Goal: Task Accomplishment & Management: Manage account settings

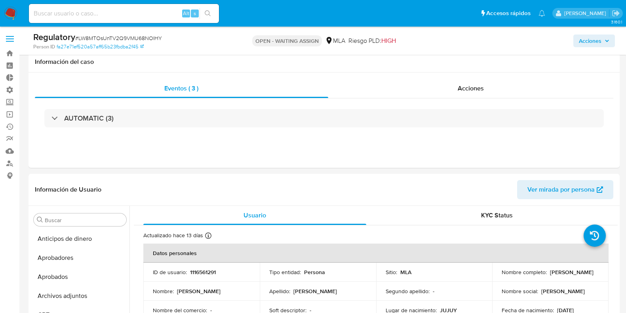
select select "10"
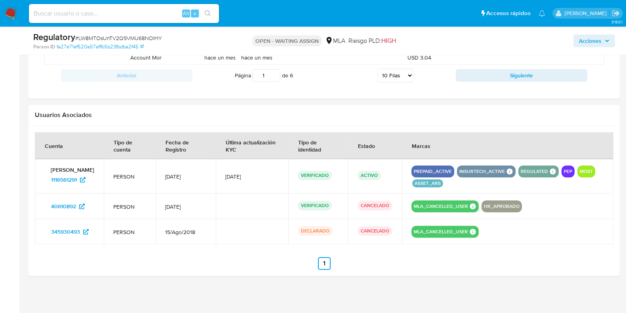
scroll to position [410, 0]
drag, startPoint x: 0, startPoint y: 0, endPoint x: 593, endPoint y: 41, distance: 594.9
click at [593, 41] on span "Acciones" at bounding box center [590, 40] width 23 height 13
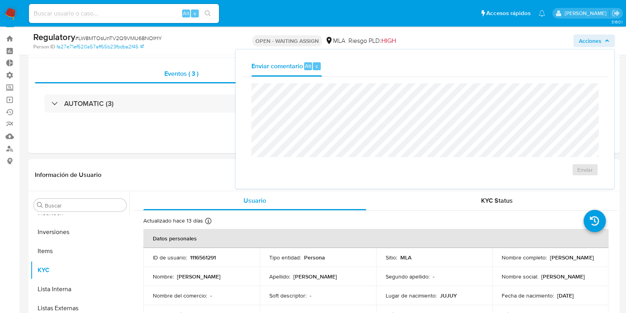
scroll to position [0, 0]
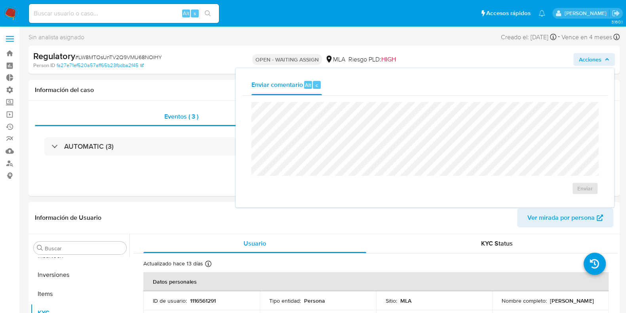
click at [170, 37] on div "Sin analista asignado Asignado el: - Creado el: [DATE] Creado el: [DATE] 12:00:…" at bounding box center [324, 39] width 591 height 14
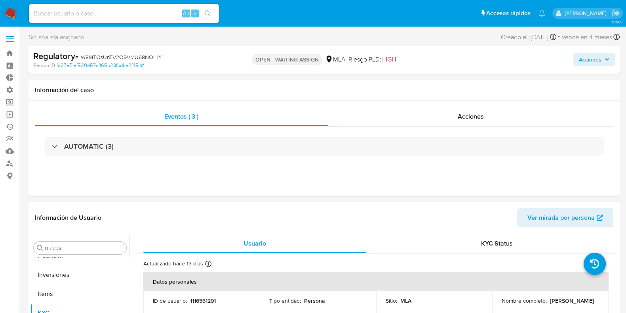
click at [601, 60] on span "Acciones" at bounding box center [590, 59] width 23 height 13
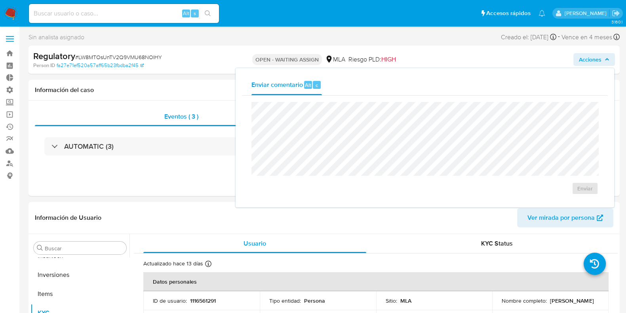
click at [461, 64] on div "Acciones Enviar comentario Alt c Enviar" at bounding box center [519, 59] width 192 height 19
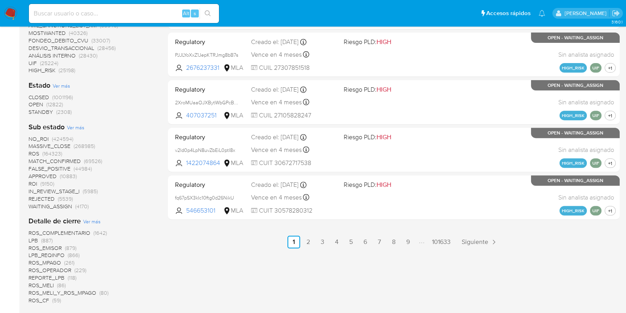
scroll to position [346, 0]
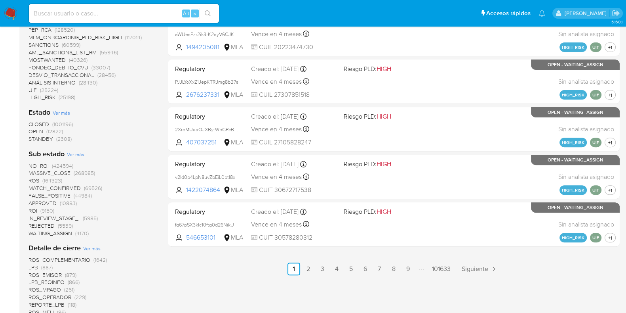
click at [34, 128] on span "OPEN" at bounding box center [36, 131] width 15 height 8
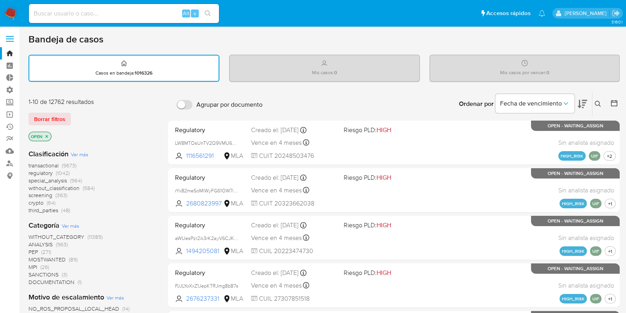
click at [44, 164] on span "transactional" at bounding box center [44, 165] width 30 height 8
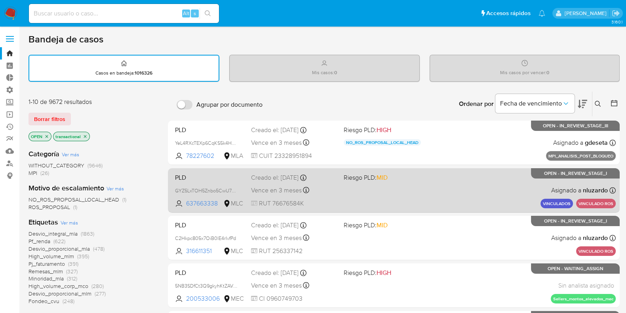
click at [503, 191] on div "PLD GYZ5LxTOH5Znbo5CwU73E6TK 637663338 MLC Riesgo PLD: MID Creado el: 16/09/202…" at bounding box center [394, 190] width 444 height 40
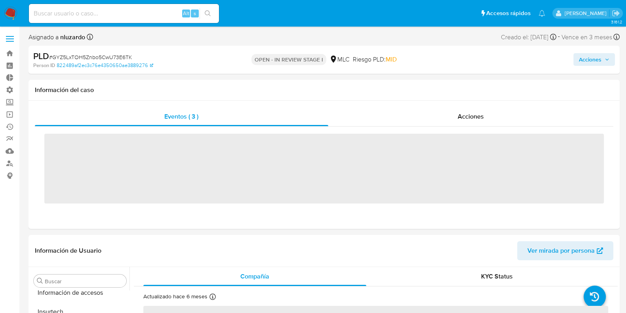
scroll to position [372, 0]
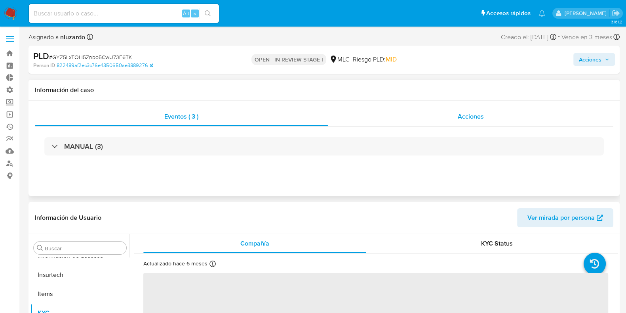
select select "10"
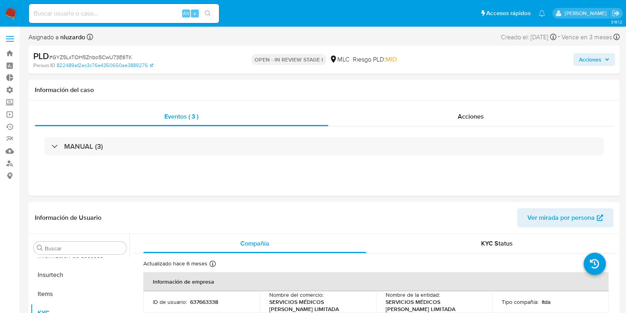
click at [607, 58] on icon "button" at bounding box center [607, 59] width 5 height 5
click at [609, 62] on span "Acciones" at bounding box center [594, 59] width 31 height 11
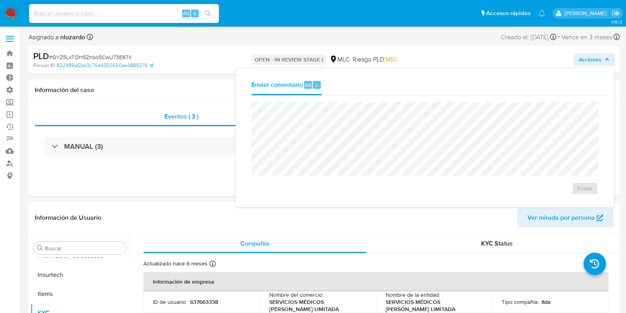
click at [403, 34] on div "Asignado a nluzardo Asignado el: 16/09/2025 12:30:43 Creado el: 16/09/2025 Crea…" at bounding box center [324, 39] width 591 height 14
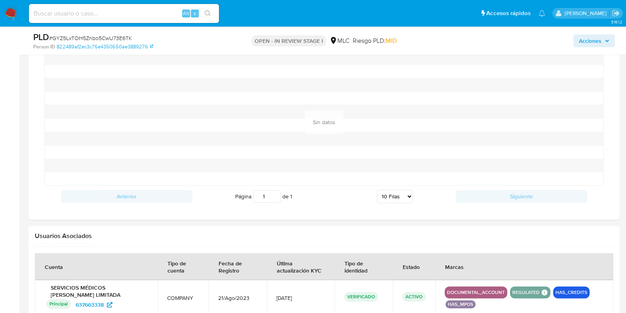
scroll to position [746, 0]
